Goal: Transaction & Acquisition: Purchase product/service

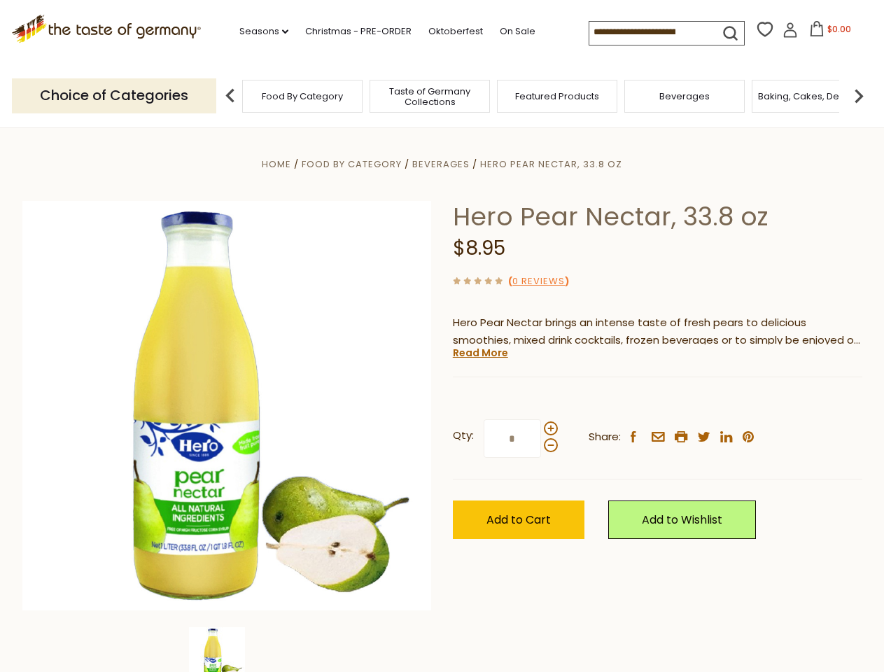
click at [441, 336] on div "Home Food By Category [GEOGRAPHIC_DATA] Hero Pear Nectar, 33.8 oz Hero Pear Nec…" at bounding box center [442, 424] width 860 height 539
click at [258, 31] on link "Seasons dropdown_arrow" at bounding box center [263, 31] width 49 height 15
click at [827, 33] on span "$0.00" at bounding box center [839, 29] width 24 height 12
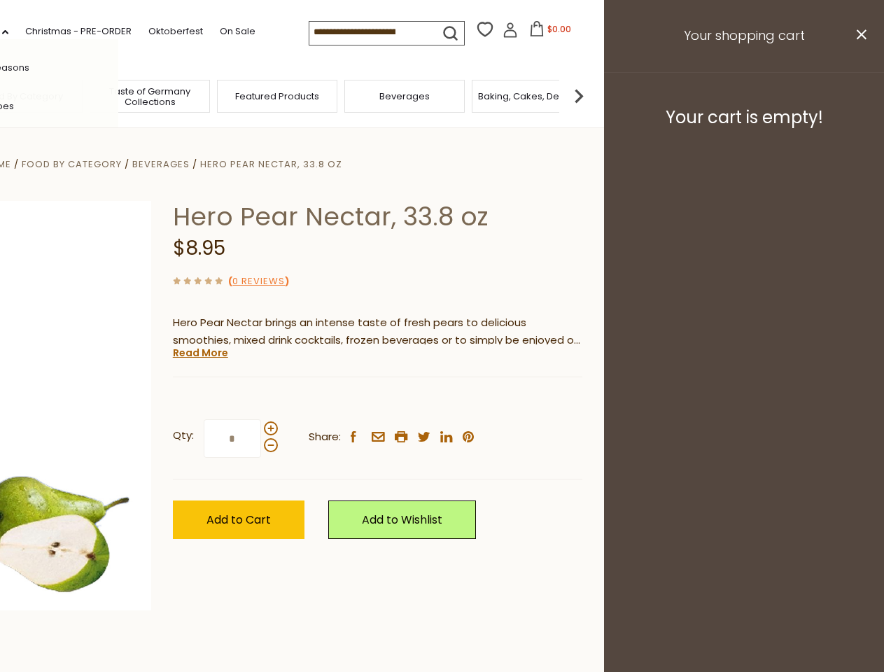
click at [118, 95] on div "All Seasons Recipes Game Day [DATE] [DATE] [DATE][PERSON_NAME] [DATE] Springfes…" at bounding box center [38, 335] width 159 height 593
click at [858, 95] on footer "Your cart is empty!" at bounding box center [744, 117] width 280 height 90
click at [441, 399] on div "Qty: * Share: facebook email printer twitter linkedin pinterest" at bounding box center [377, 438] width 409 height 81
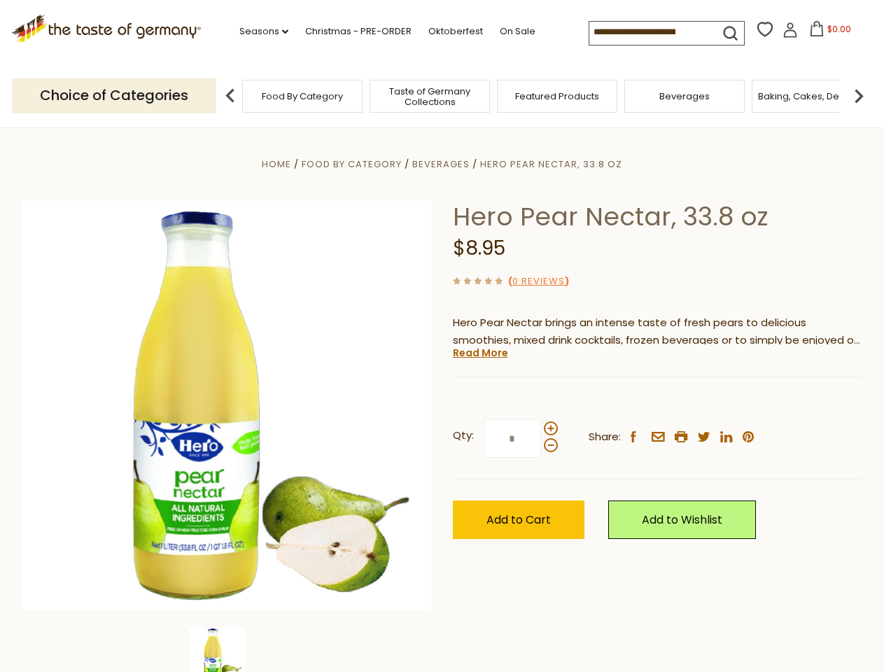
click at [227, 649] on div "Home Food By Category [GEOGRAPHIC_DATA] Hero Pear Nectar, 33.8 oz Hero Pear Nec…" at bounding box center [442, 424] width 860 height 539
click at [227, 649] on img at bounding box center [217, 655] width 56 height 56
click at [479, 353] on link "Read More" at bounding box center [480, 353] width 55 height 14
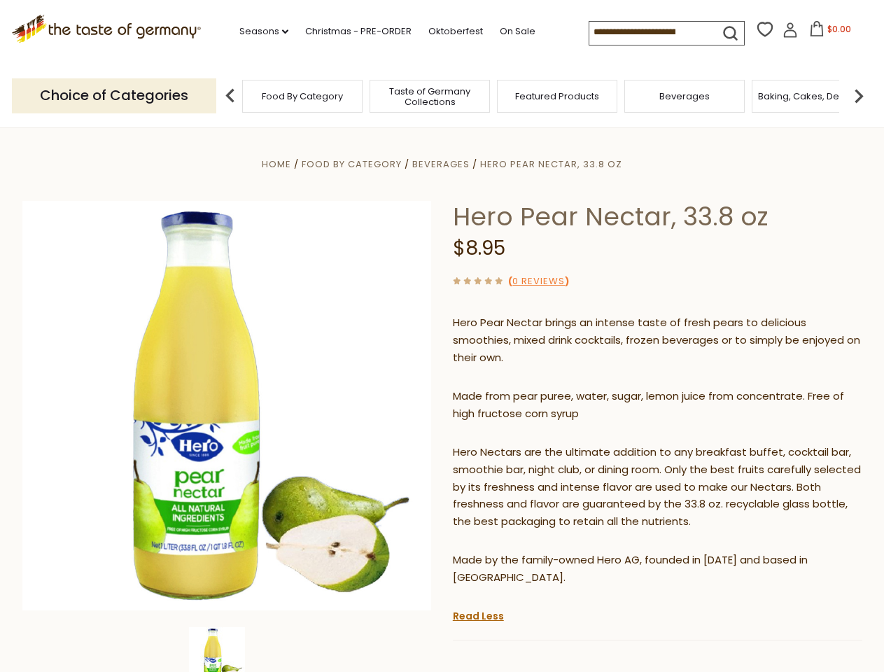
click at [550, 444] on p "Hero Nectars are the ultimate addition to any breakfast buffet, cocktail bar, s…" at bounding box center [657, 487] width 409 height 87
